Goal: Information Seeking & Learning: Learn about a topic

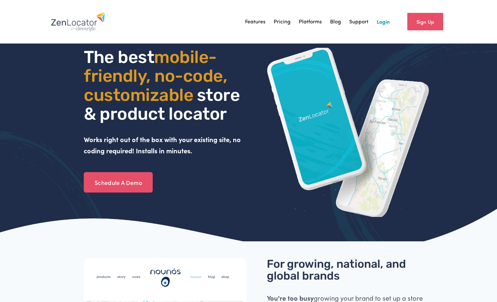
click at [280, 24] on link "Pricing" at bounding box center [282, 22] width 17 height 10
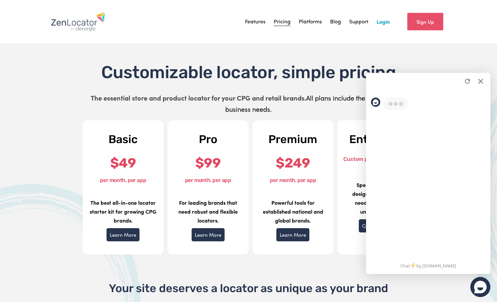
click at [480, 83] on div at bounding box center [481, 81] width 10 height 10
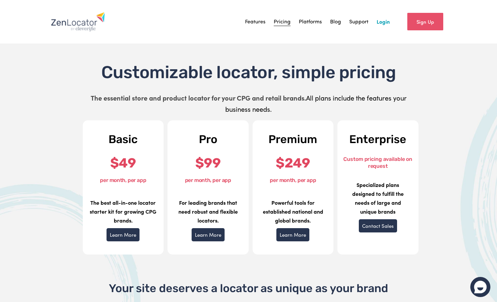
click at [120, 235] on link "Learn More" at bounding box center [123, 234] width 33 height 13
click at [246, 23] on link "Features" at bounding box center [255, 22] width 20 height 10
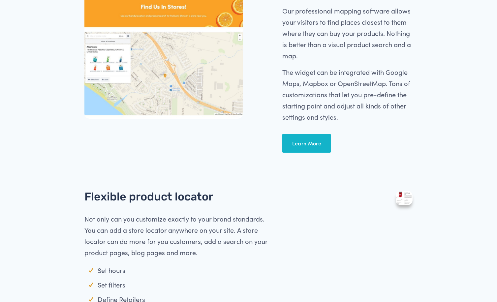
scroll to position [379, 0]
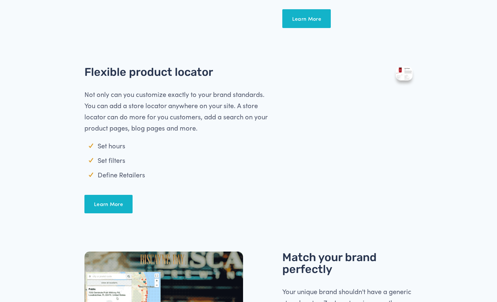
click at [70, 148] on div "Flexible product locator Not only can you customize exactly to your brand stand…" at bounding box center [249, 142] width 426 height 185
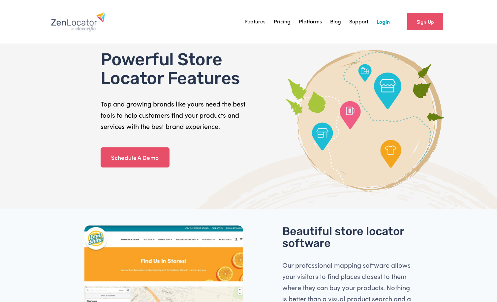
scroll to position [6, 0]
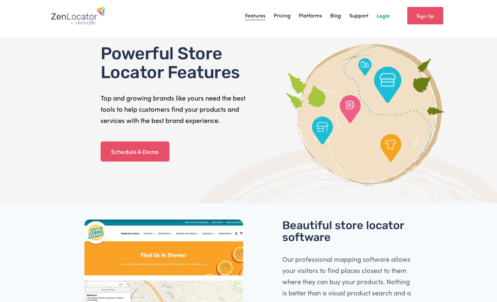
click at [281, 16] on link "Pricing" at bounding box center [282, 16] width 17 height 10
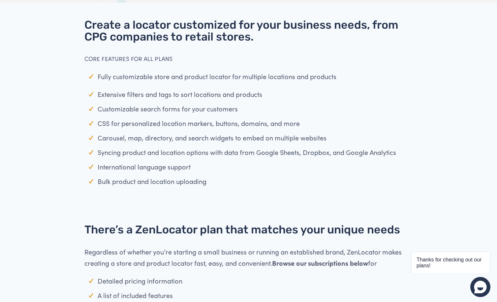
scroll to position [370, 0]
